Goal: Information Seeking & Learning: Check status

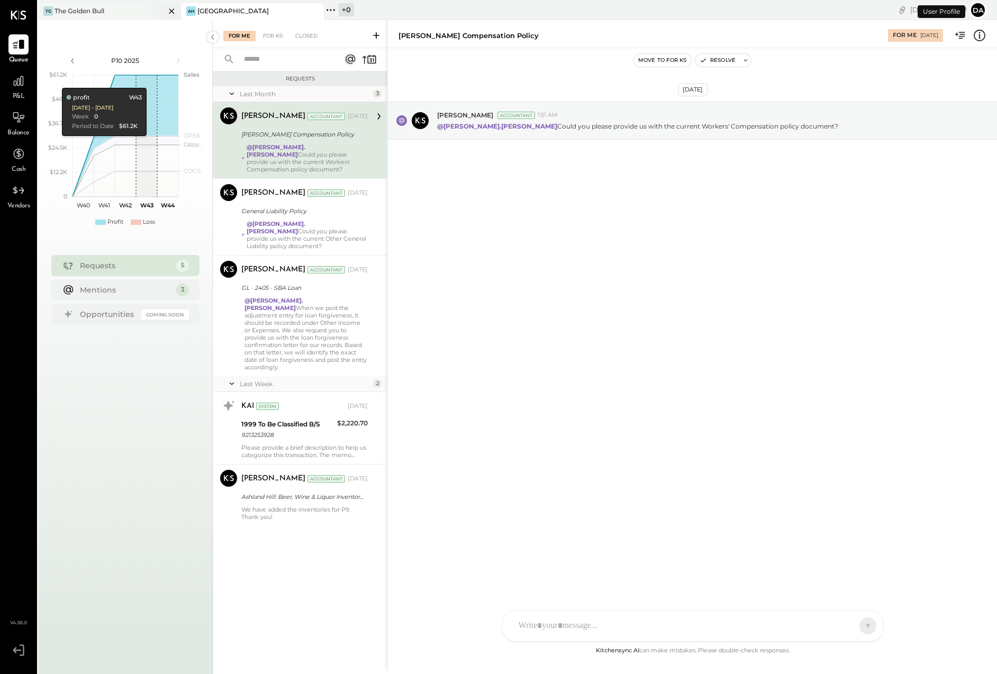
click at [85, 5] on div "TG The Golden Bull" at bounding box center [109, 11] width 143 height 17
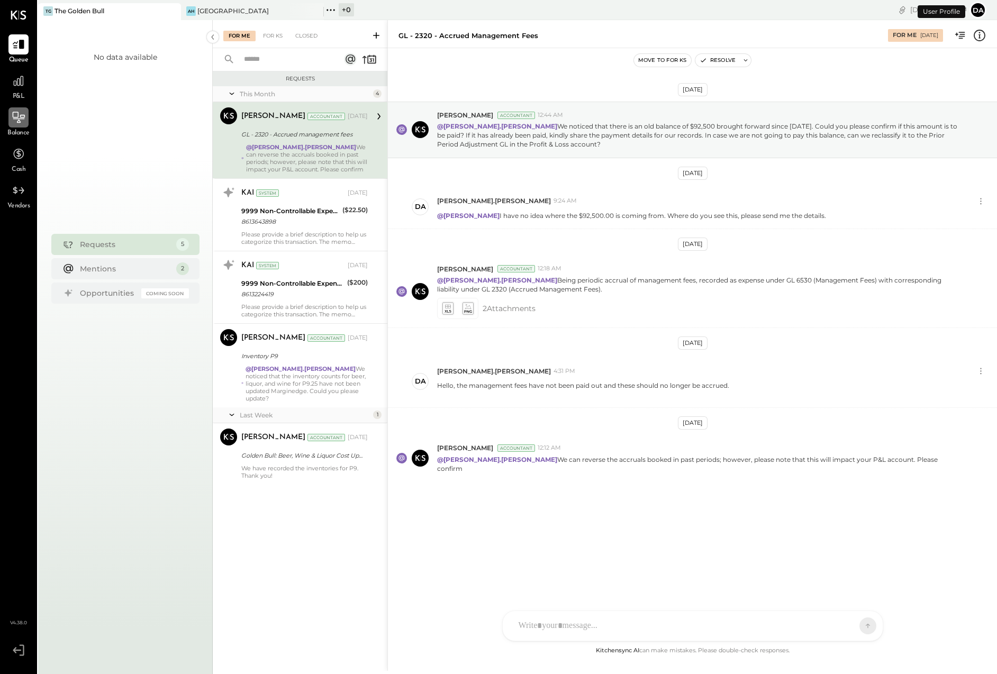
click at [13, 113] on icon at bounding box center [19, 117] width 12 height 11
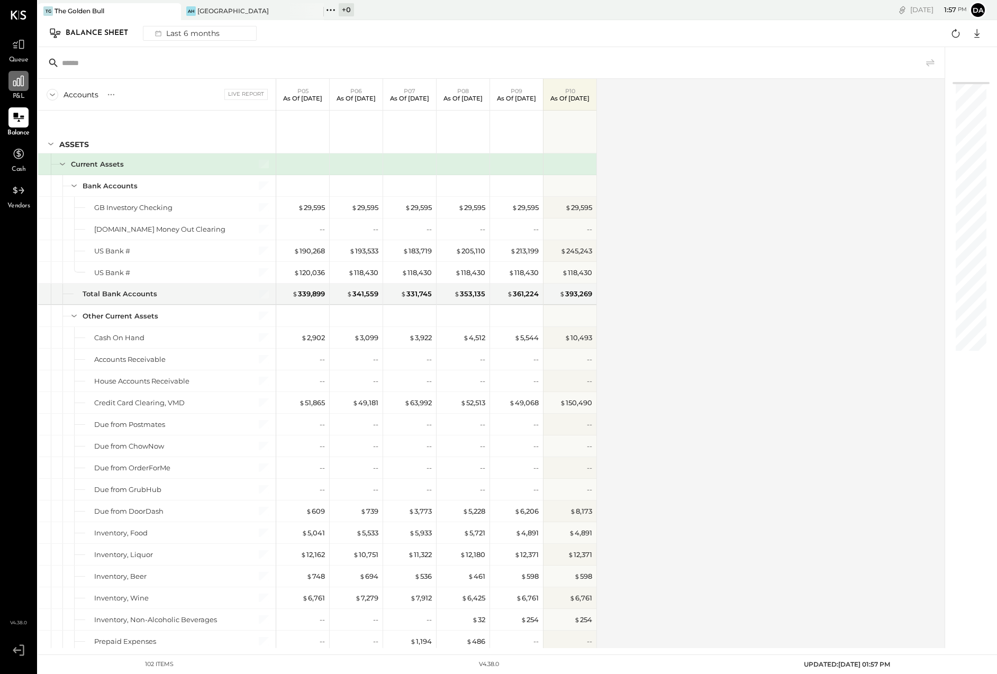
click at [16, 85] on icon at bounding box center [19, 81] width 14 height 14
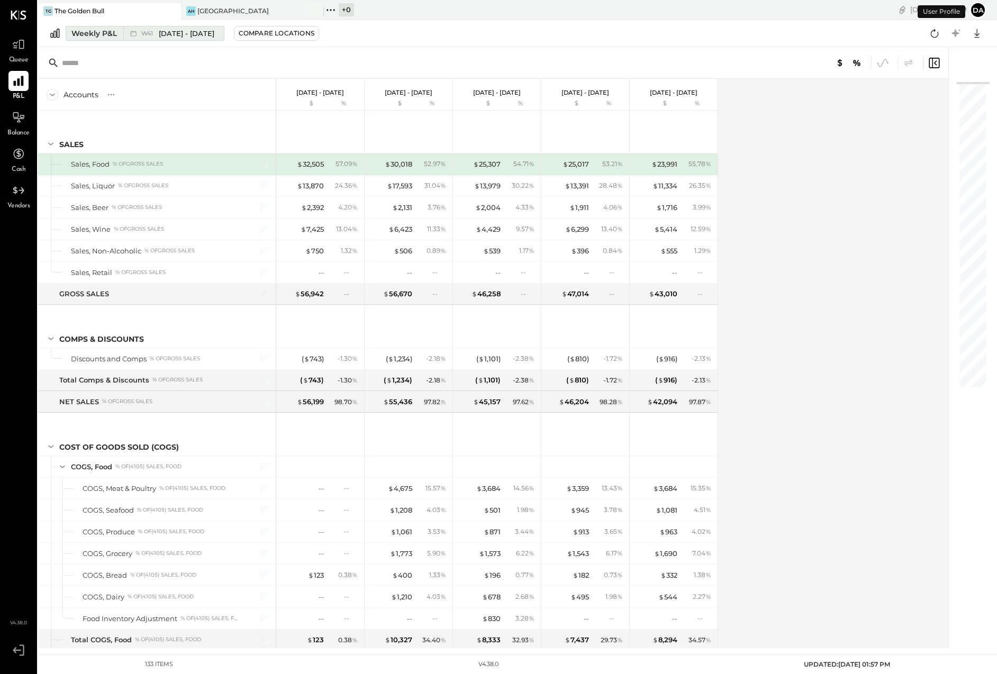
click at [85, 32] on div "Weekly P&L" at bounding box center [93, 33] width 45 height 11
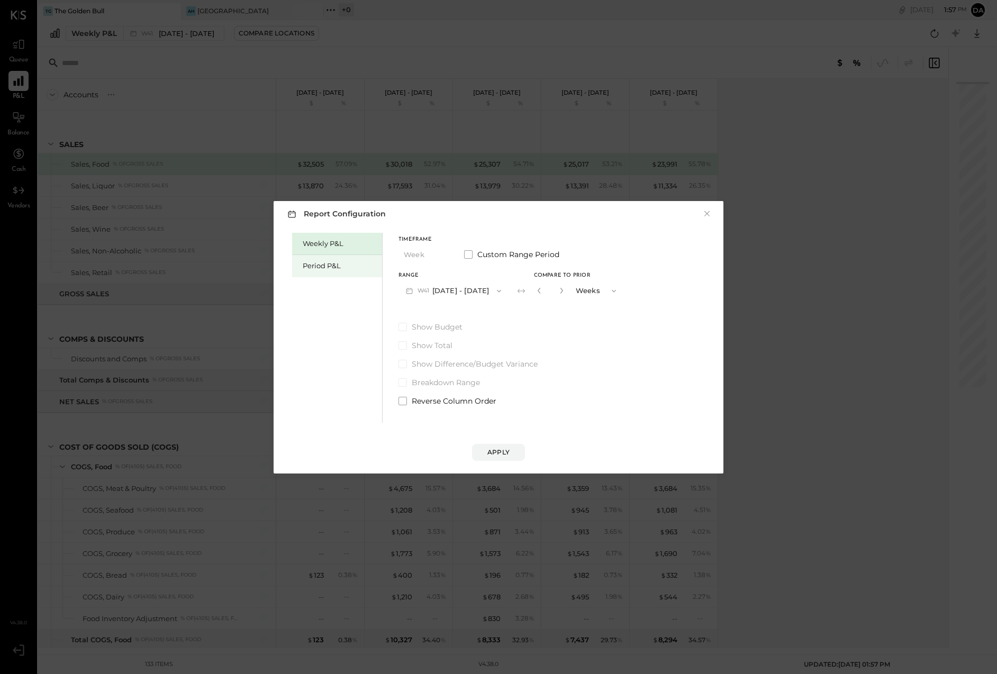
click at [320, 267] on div "Period P&L" at bounding box center [340, 266] width 74 height 10
click at [428, 288] on span "P10" at bounding box center [423, 291] width 13 height 8
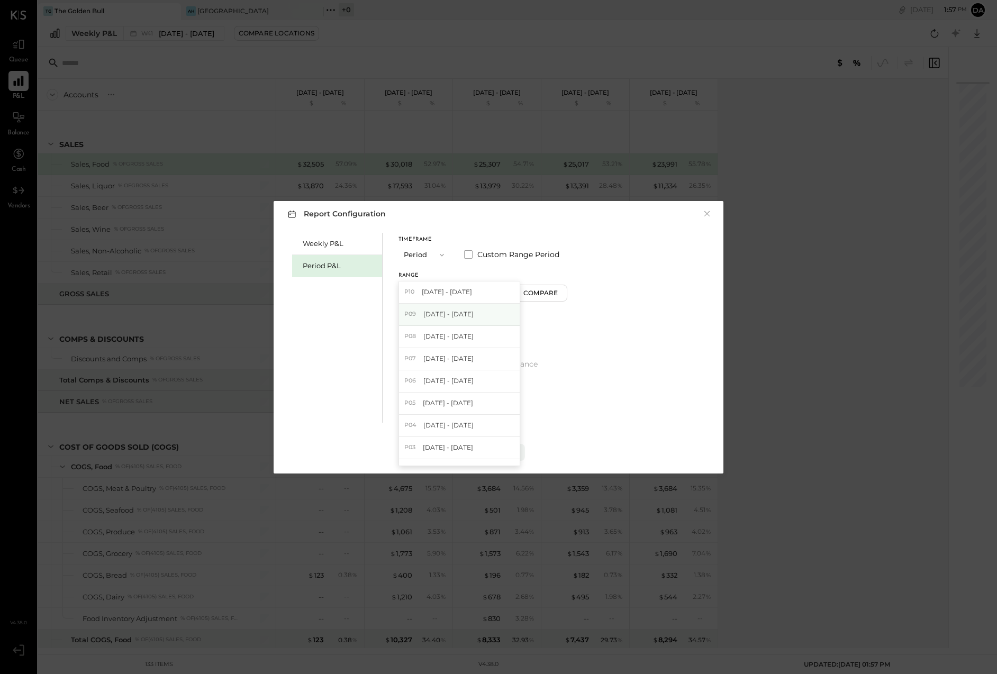
click at [422, 312] on div "P09 [DATE] - [DATE]" at bounding box center [459, 315] width 121 height 22
click at [493, 448] on div "Apply" at bounding box center [498, 452] width 22 height 9
